Goal: Information Seeking & Learning: Check status

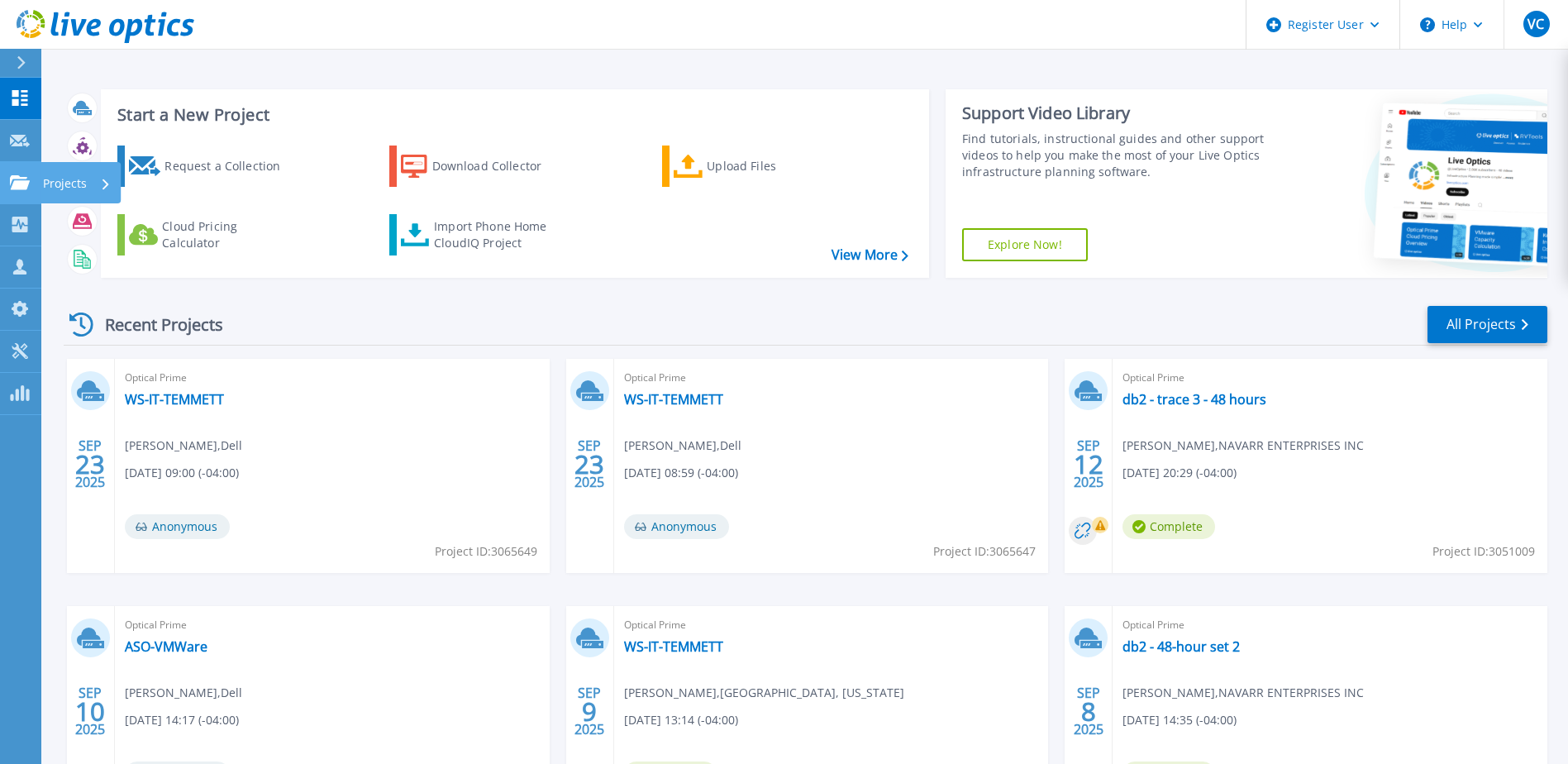
click at [32, 187] on link "Projects Projects" at bounding box center [20, 183] width 41 height 42
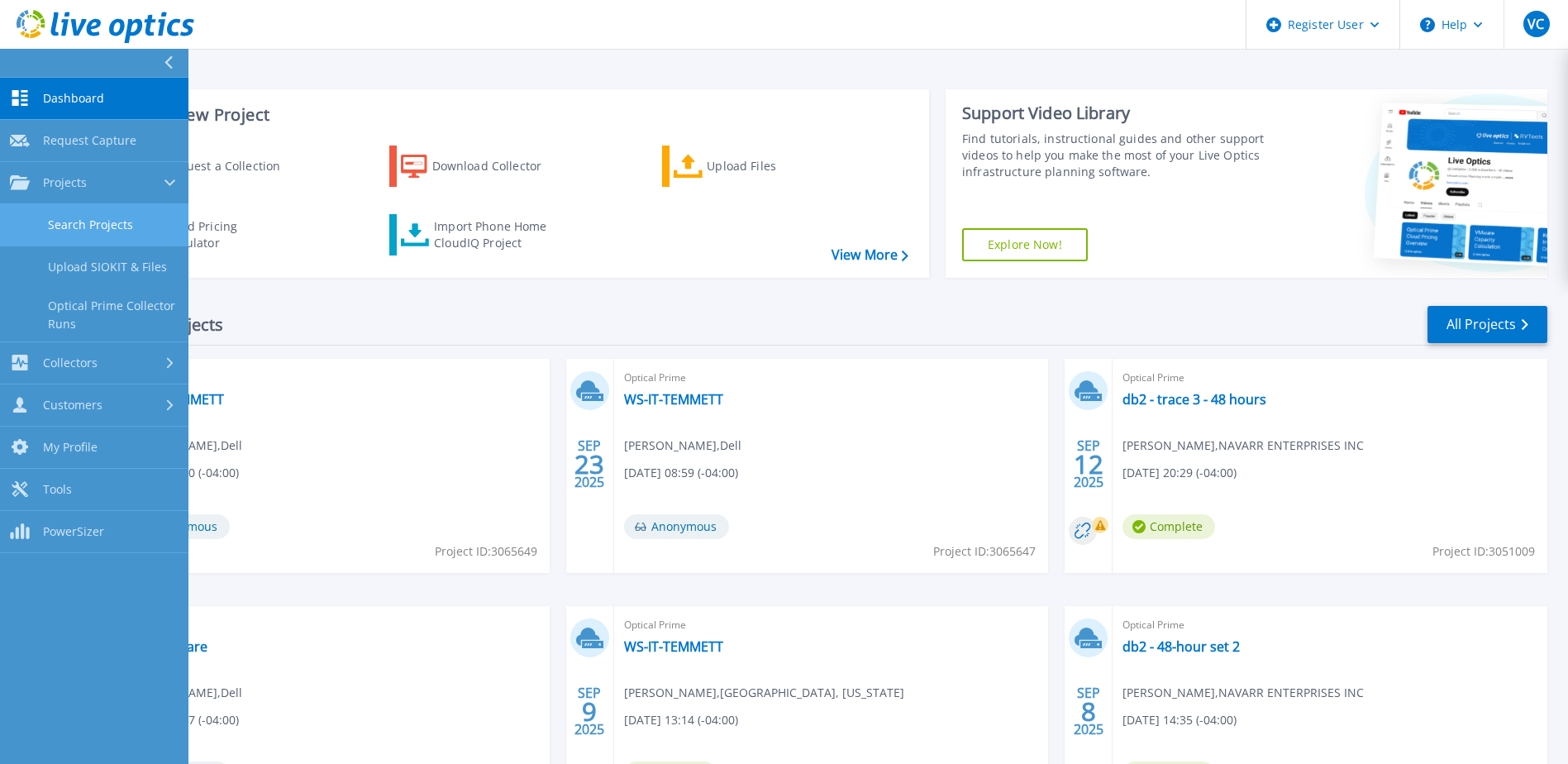
click at [98, 217] on link "Search Projects" at bounding box center [94, 225] width 189 height 42
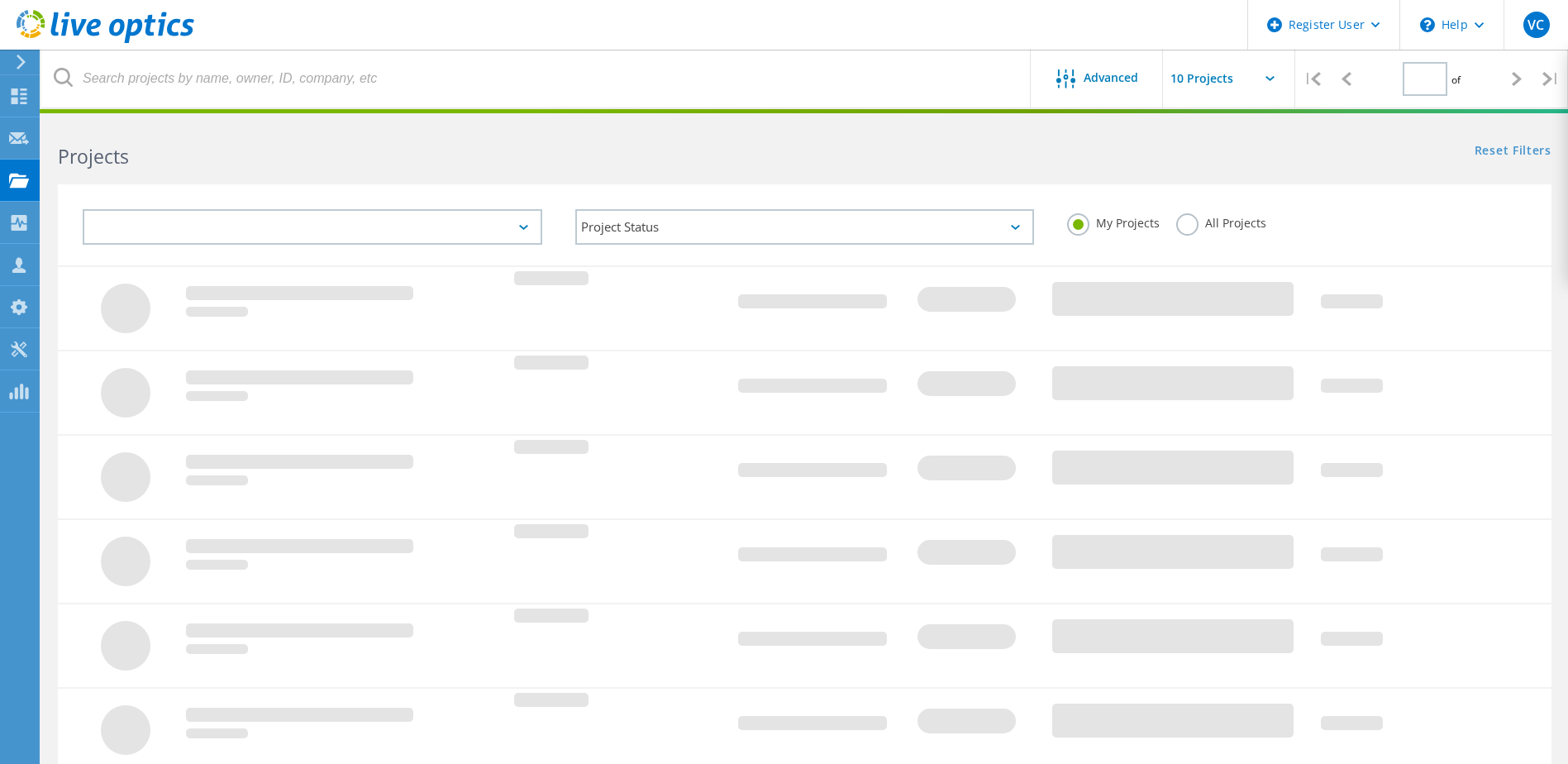
type input "1"
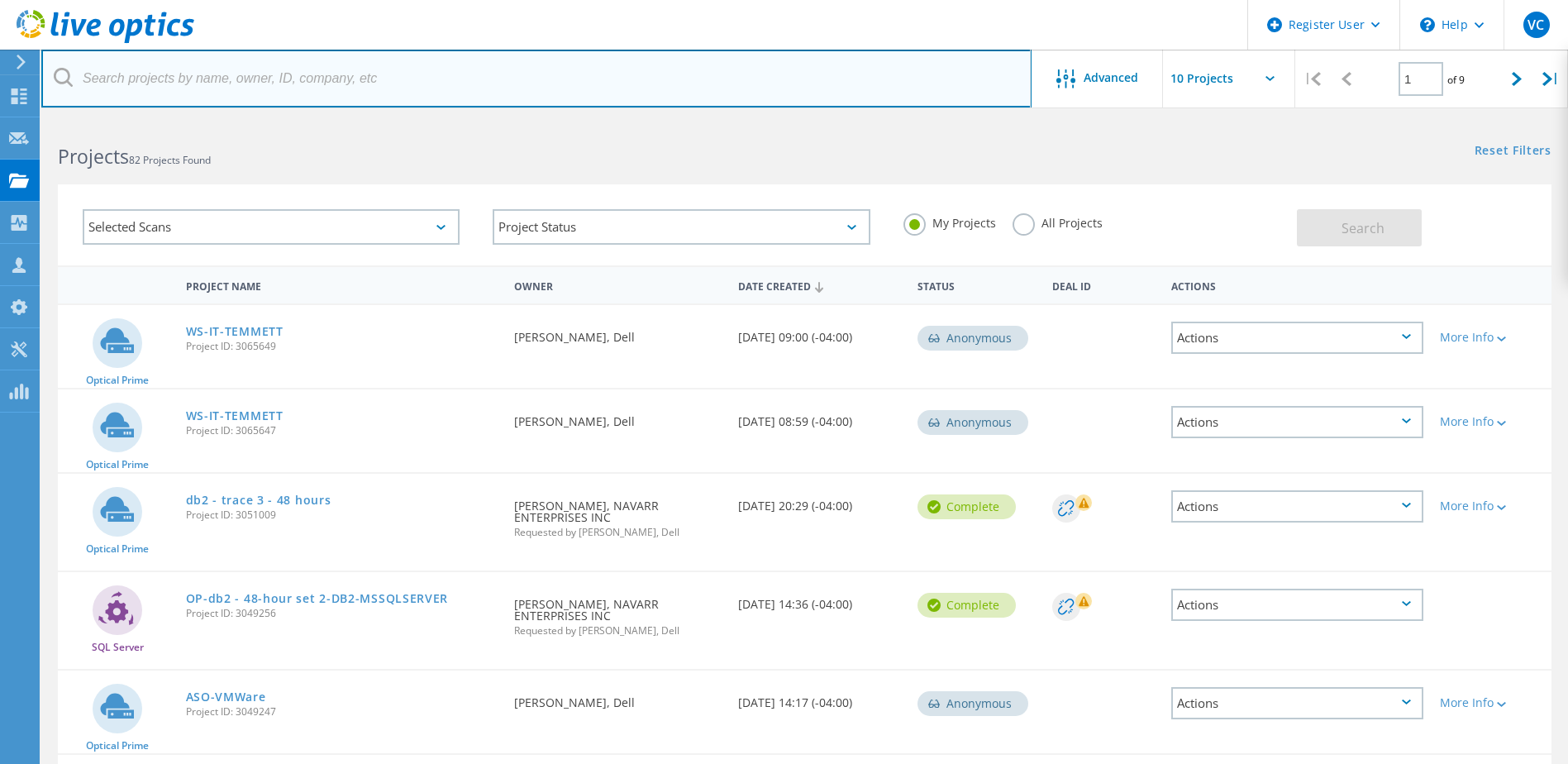
drag, startPoint x: 300, startPoint y: 64, endPoint x: 318, endPoint y: 57, distance: 19.3
click at [300, 64] on input "text" at bounding box center [536, 79] width 991 height 57
paste input "[EMAIL_ADDRESS][DOMAIN_NAME]"
type input "[EMAIL_ADDRESS][DOMAIN_NAME]"
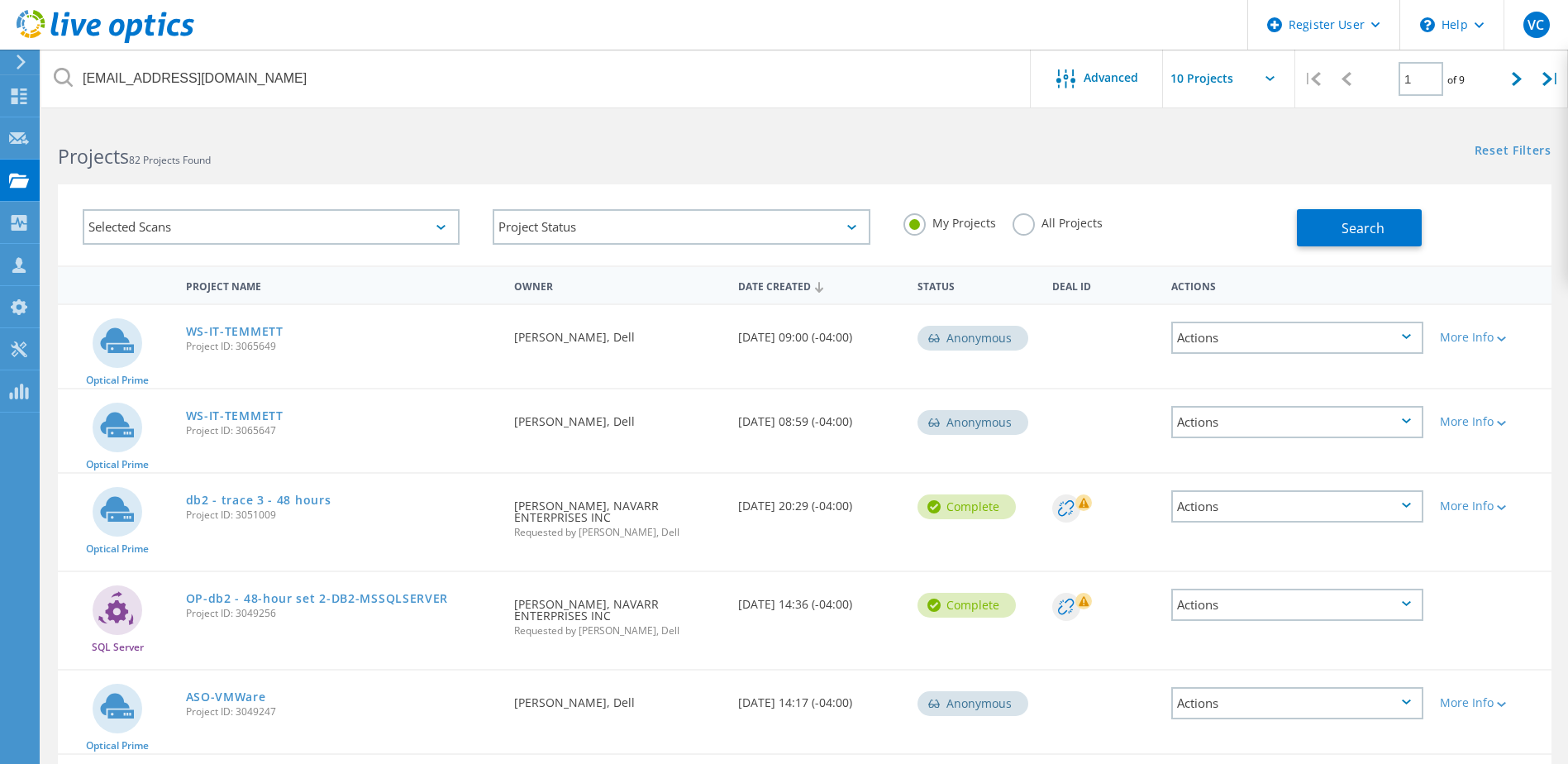
click at [1016, 229] on label "All Projects" at bounding box center [1058, 221] width 90 height 15
click at [0, 0] on input "All Projects" at bounding box center [0, 0] width 0 height 0
click at [1329, 249] on div "Selected Scans Project Status In Progress Complete Published Anonymous Archived…" at bounding box center [804, 225] width 1493 height 81
click at [1335, 245] on button "Search" at bounding box center [1359, 227] width 124 height 37
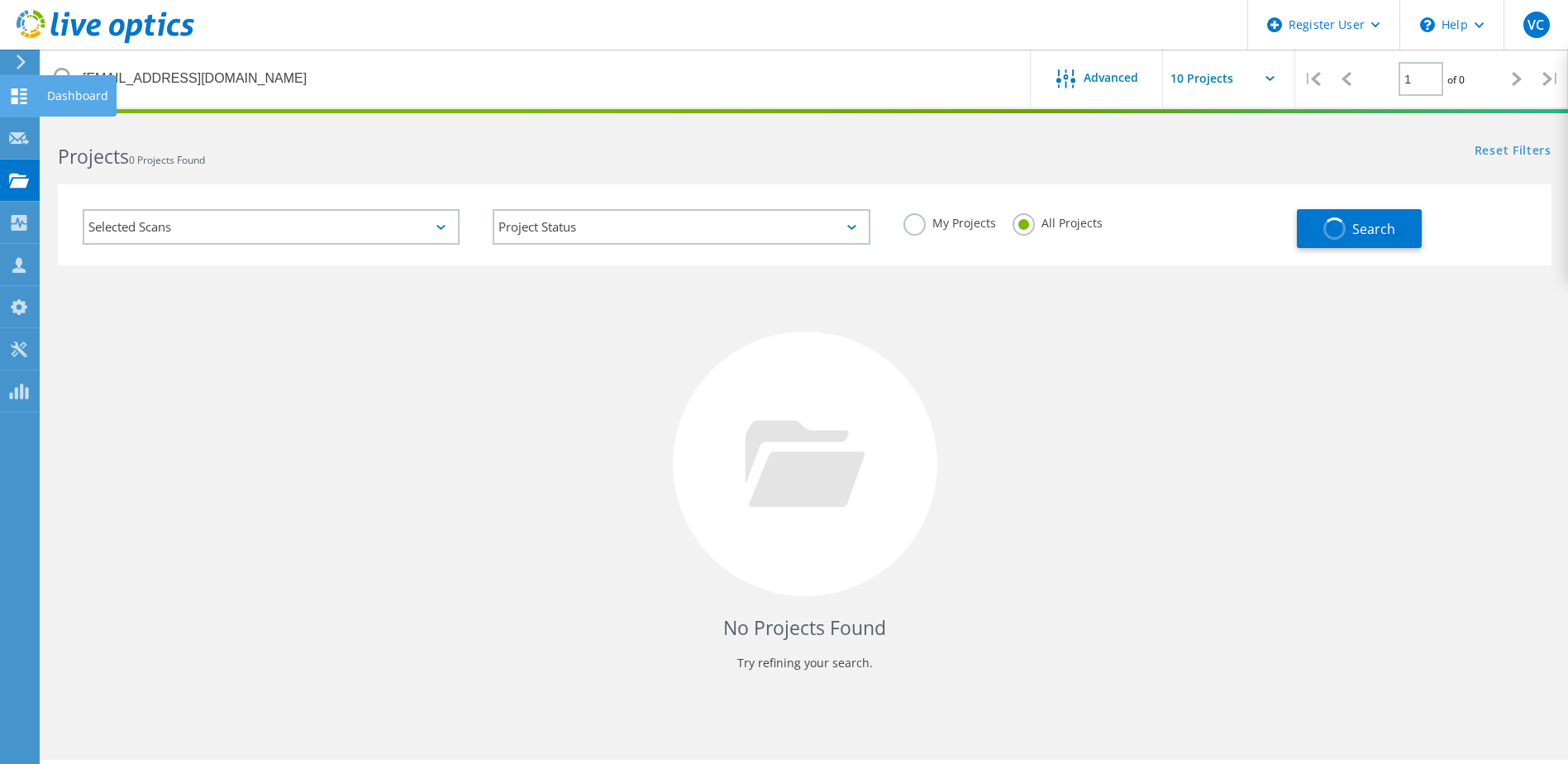
click at [27, 106] on div at bounding box center [18, 98] width 20 height 18
